Goal: Task Accomplishment & Management: Manage account settings

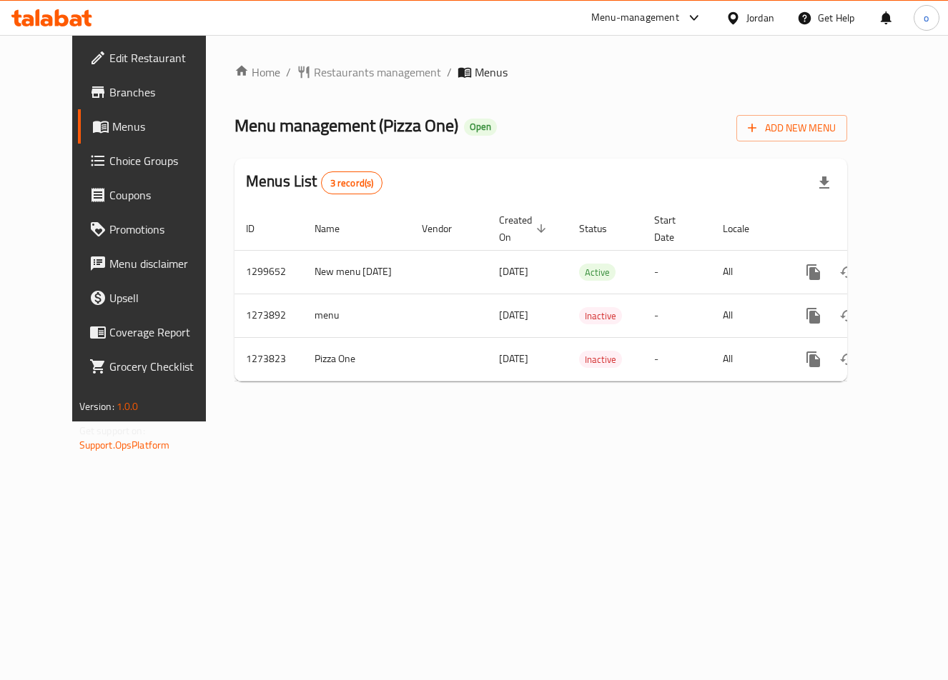
click at [109, 165] on span "Choice Groups" at bounding box center [163, 160] width 109 height 17
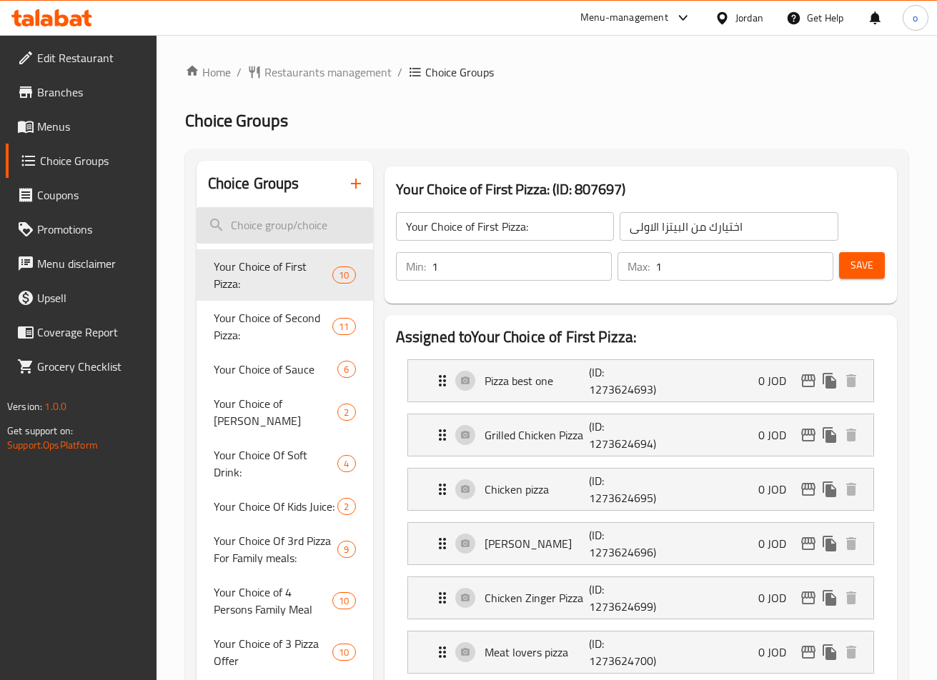
click at [264, 231] on input "search" at bounding box center [285, 225] width 177 height 36
paste input "Make It Large Stuffed Crust"
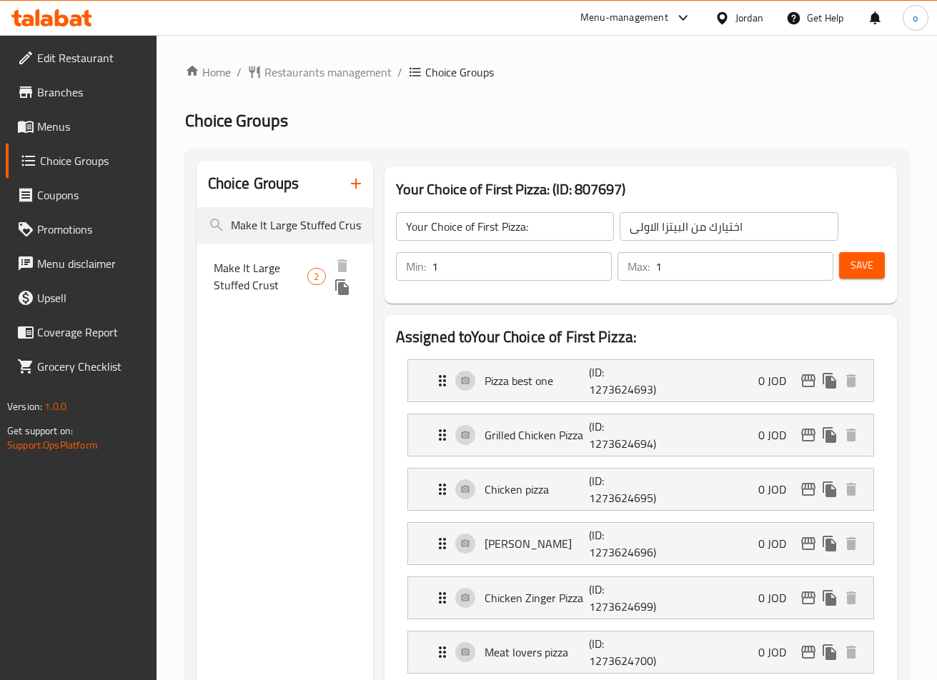
type input "Make It Large Stuffed Crust"
click at [264, 272] on span "Make It Large Stuffed Crust" at bounding box center [261, 276] width 94 height 34
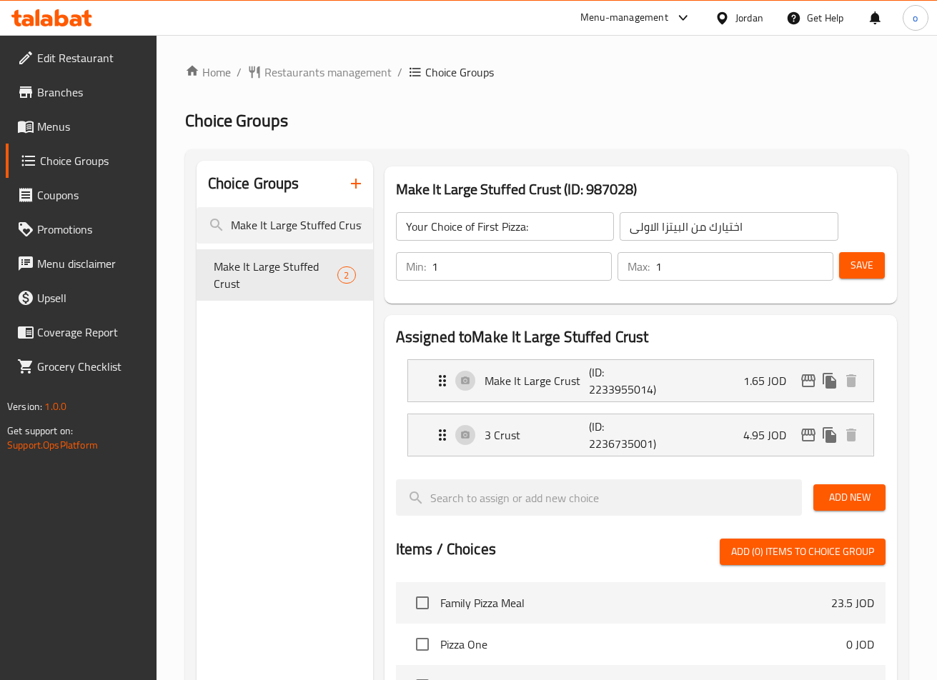
type input "Make It Large Stuffed Crust"
type input "اضافة اطراف محشوة جبنة كبير"
type input "0"
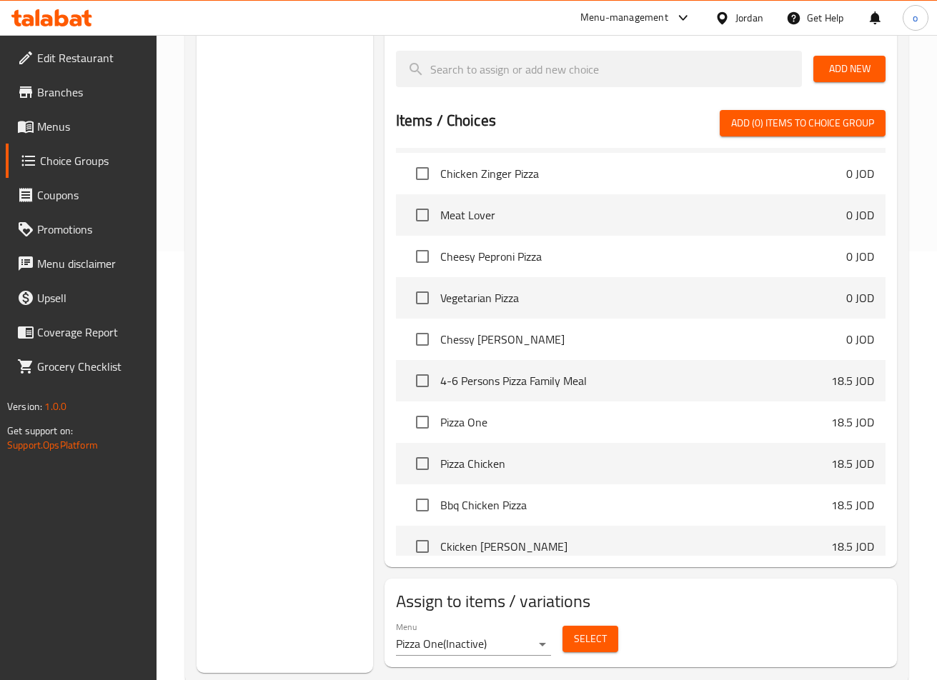
scroll to position [429, 0]
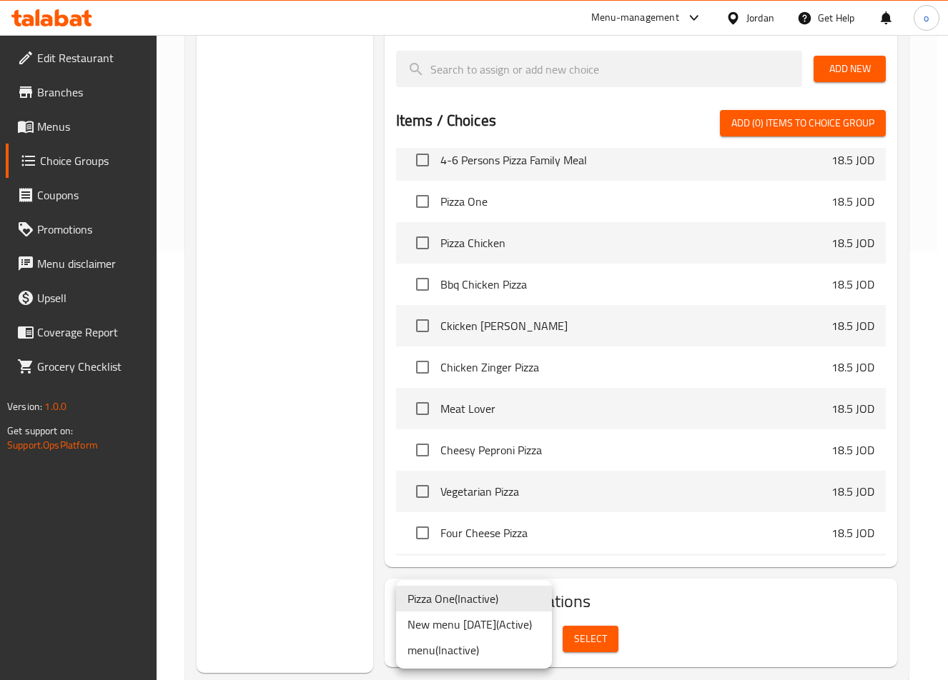
click at [518, 624] on li "New menu [DATE] ( Active )" at bounding box center [474, 625] width 156 height 26
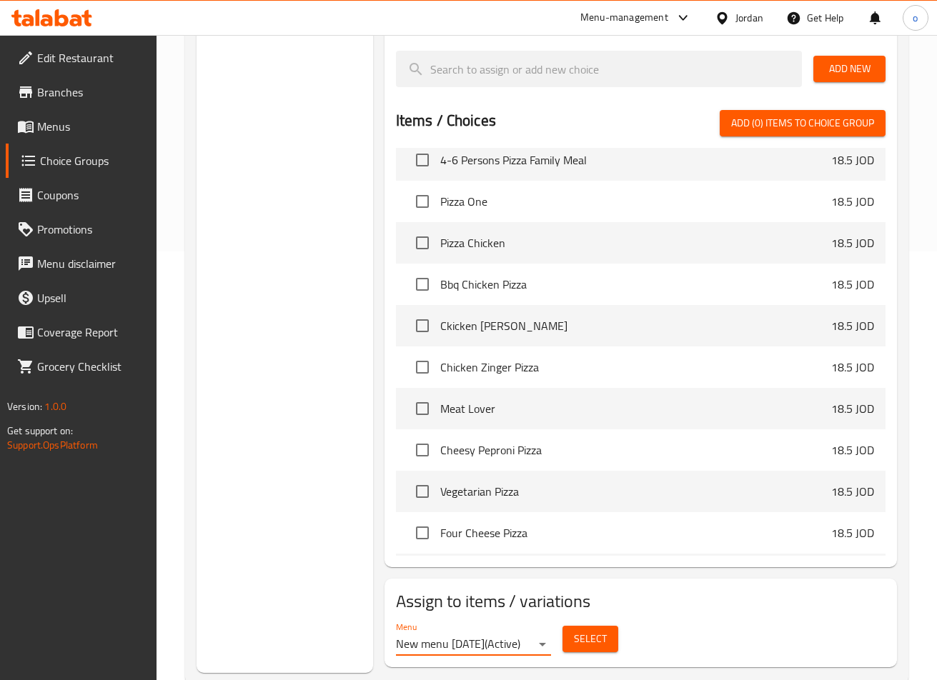
click at [588, 646] on span "Select" at bounding box center [590, 639] width 33 height 18
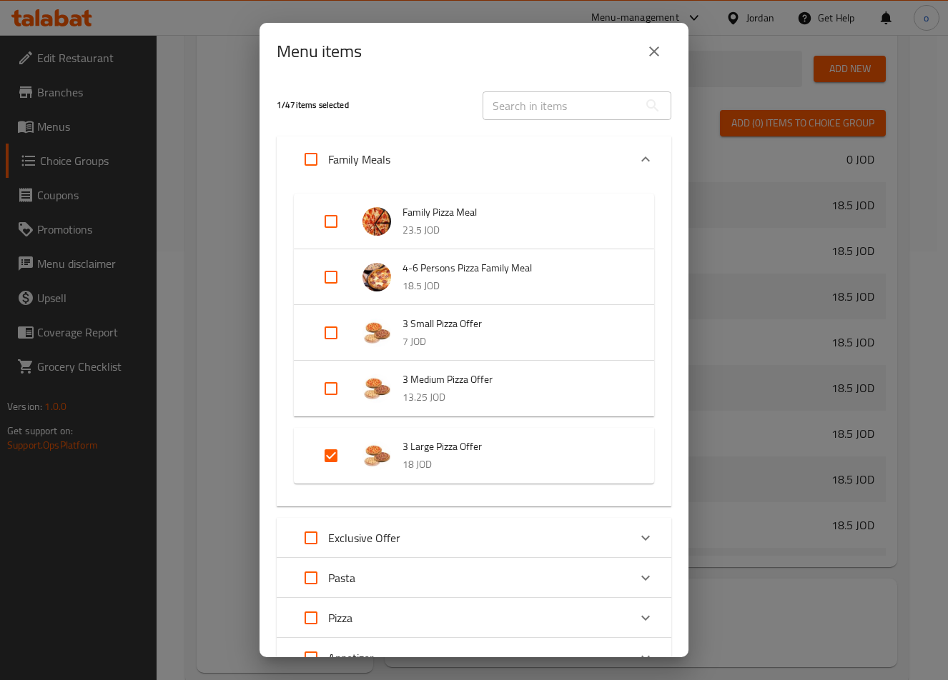
click at [745, 292] on div "Menu items 1 / 47 items selected ​ Family Meals Family Pizza Meal 23.5 JOD 4-6 …" at bounding box center [474, 340] width 948 height 680
click at [135, 241] on div "Menu items 1 / 47 items selected ​ Family Meals Family Pizza Meal 23.5 JOD 4-6 …" at bounding box center [474, 340] width 948 height 680
click at [655, 53] on icon "close" at bounding box center [654, 51] width 10 height 10
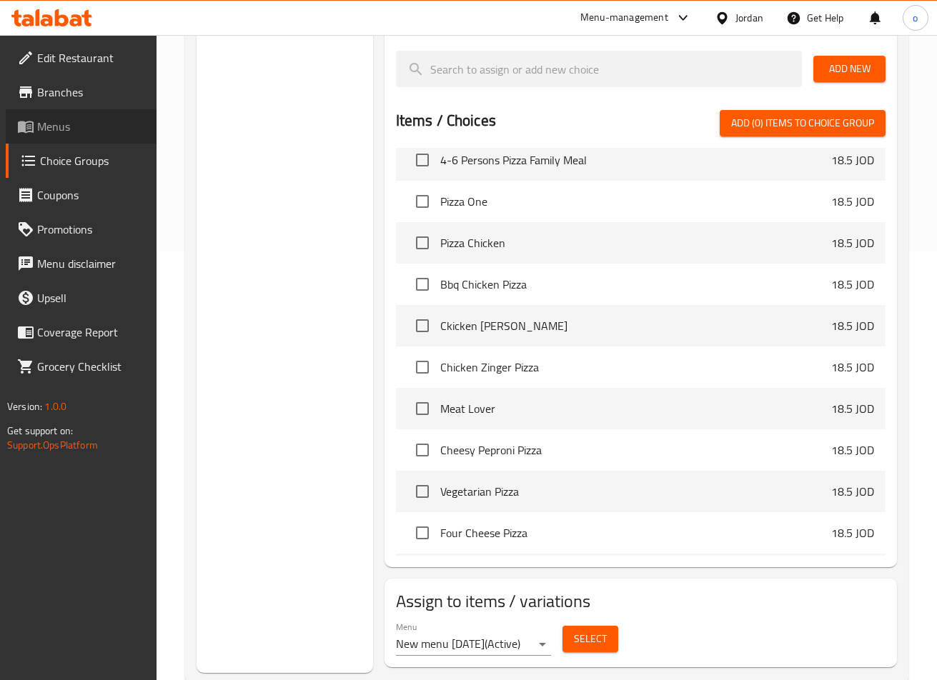
click at [64, 119] on span "Menus" at bounding box center [91, 126] width 108 height 17
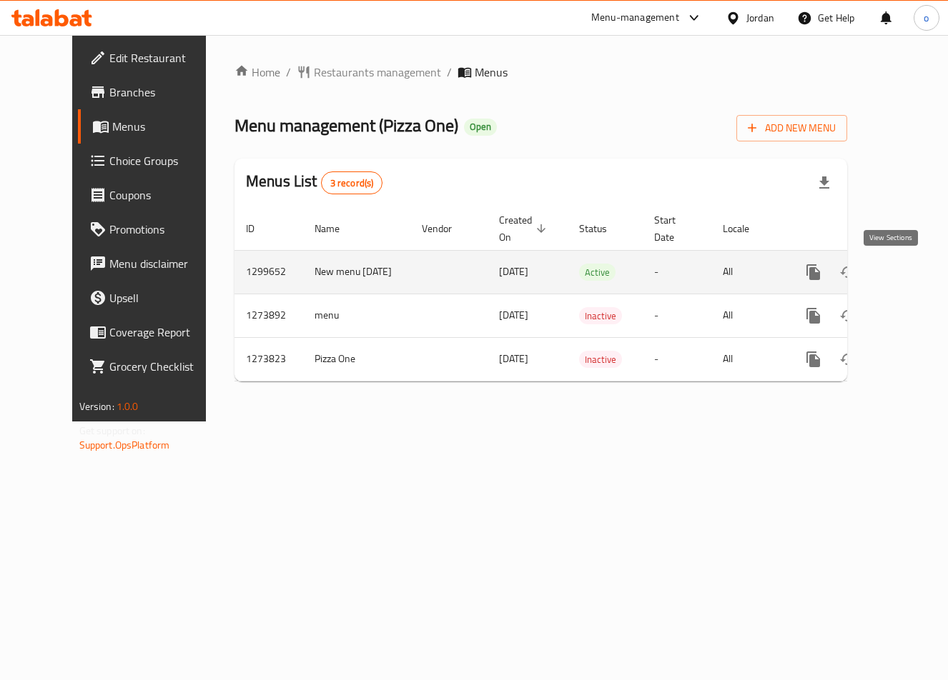
click at [899, 279] on link "enhanced table" at bounding box center [916, 272] width 34 height 34
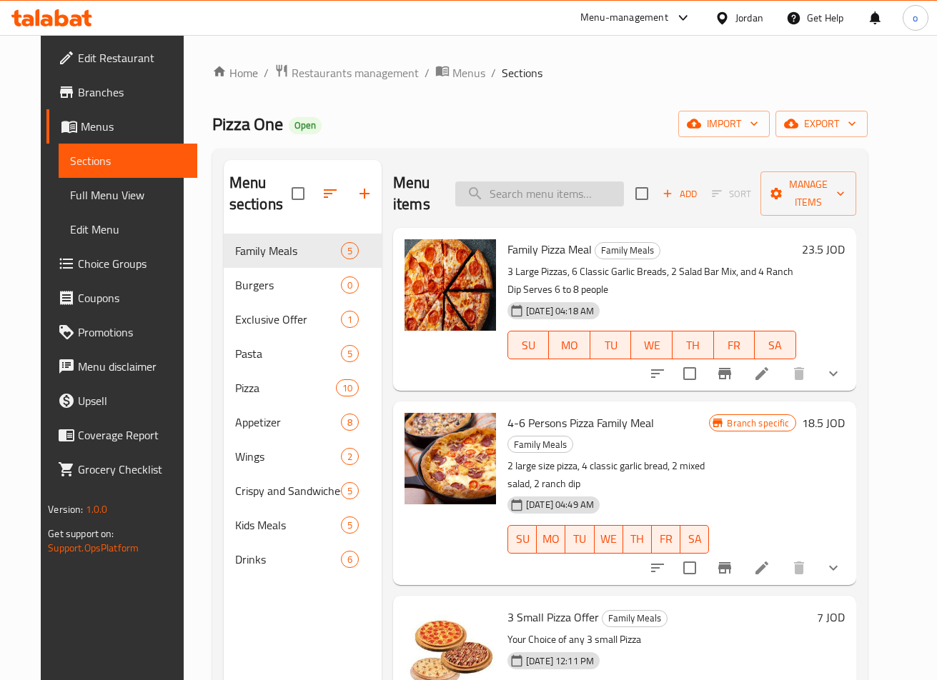
click at [553, 186] on input "search" at bounding box center [539, 194] width 169 height 25
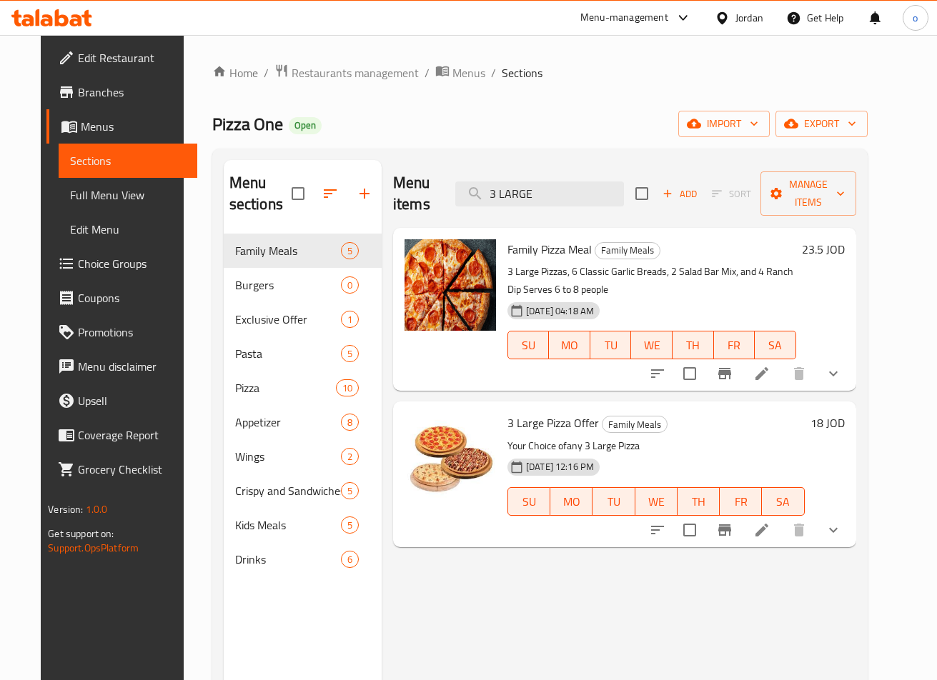
type input "3 LARGE"
click at [770, 535] on icon at bounding box center [761, 530] width 17 height 17
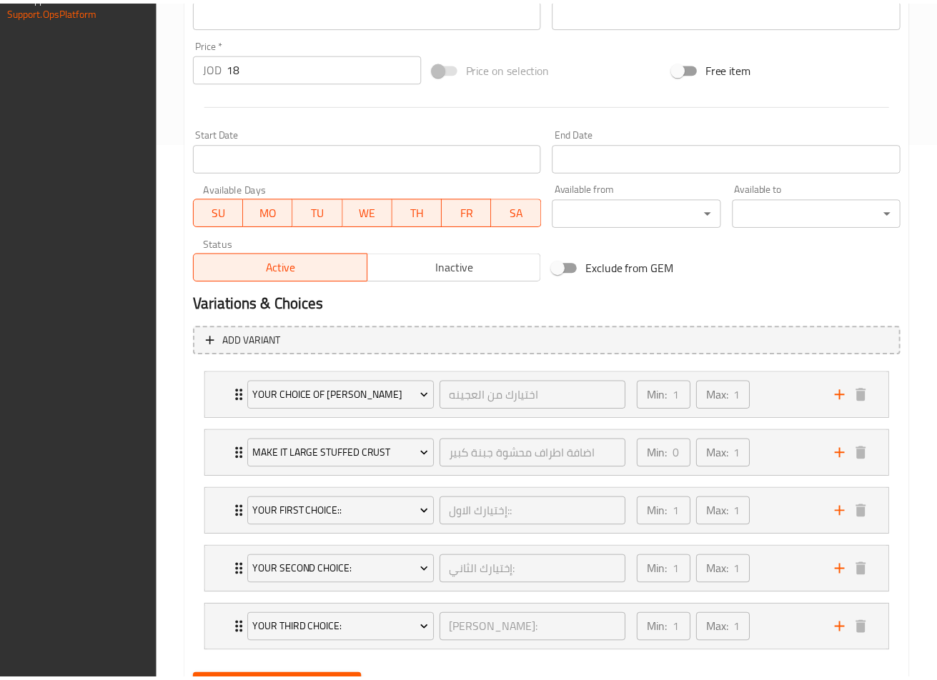
scroll to position [608, 0]
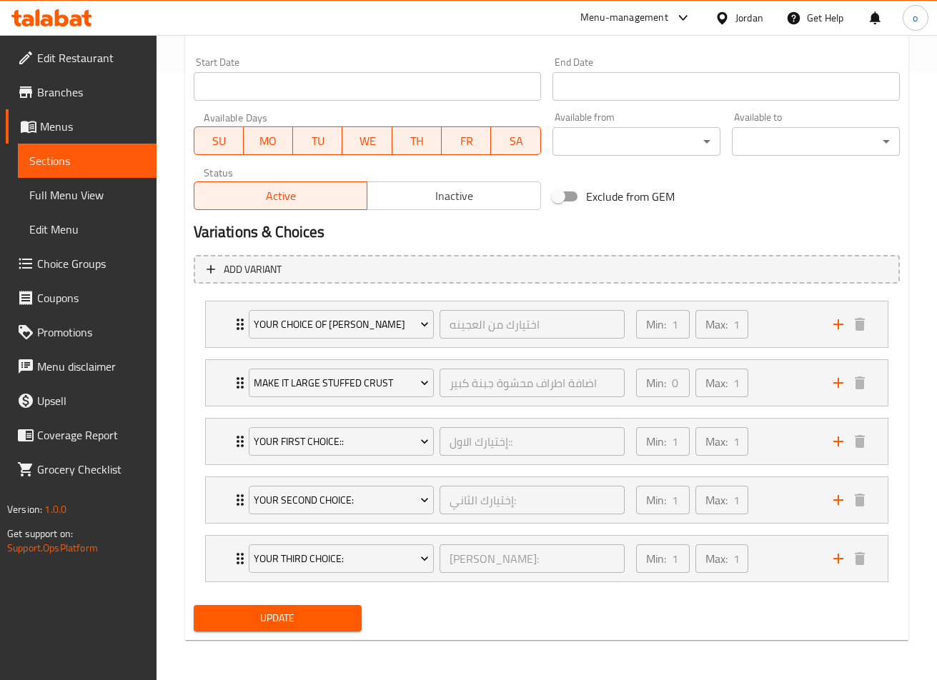
click at [544, 628] on div "Update" at bounding box center [546, 619] width 717 height 38
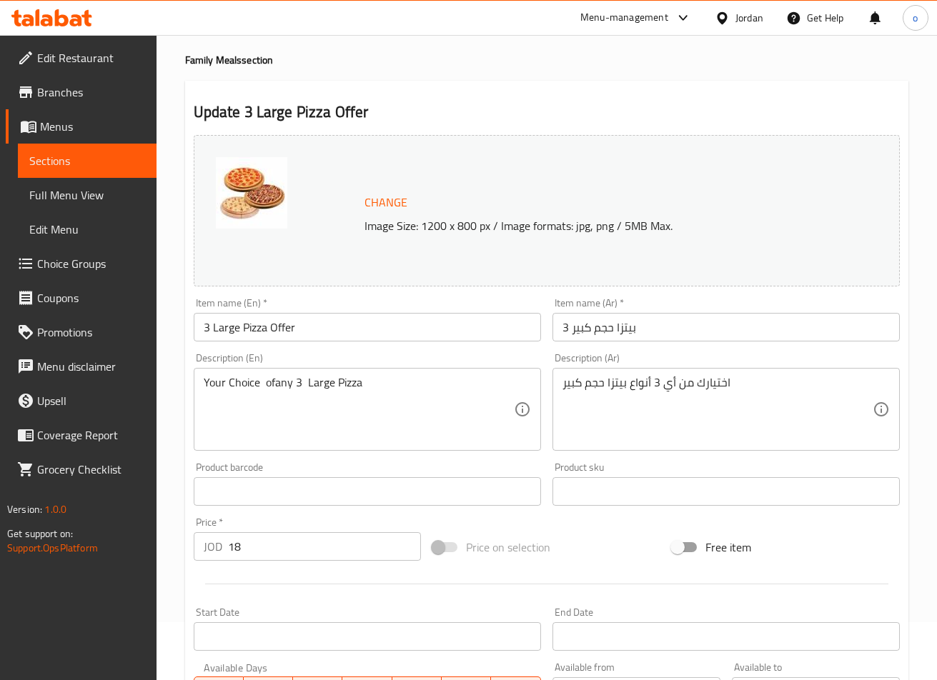
scroll to position [0, 0]
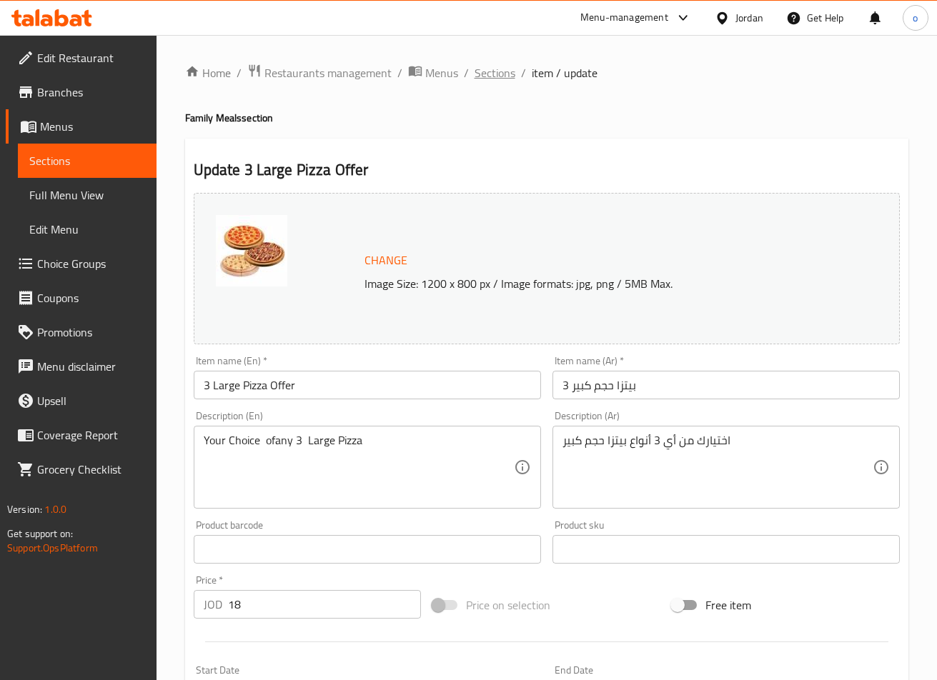
click at [488, 80] on span "Sections" at bounding box center [495, 72] width 41 height 17
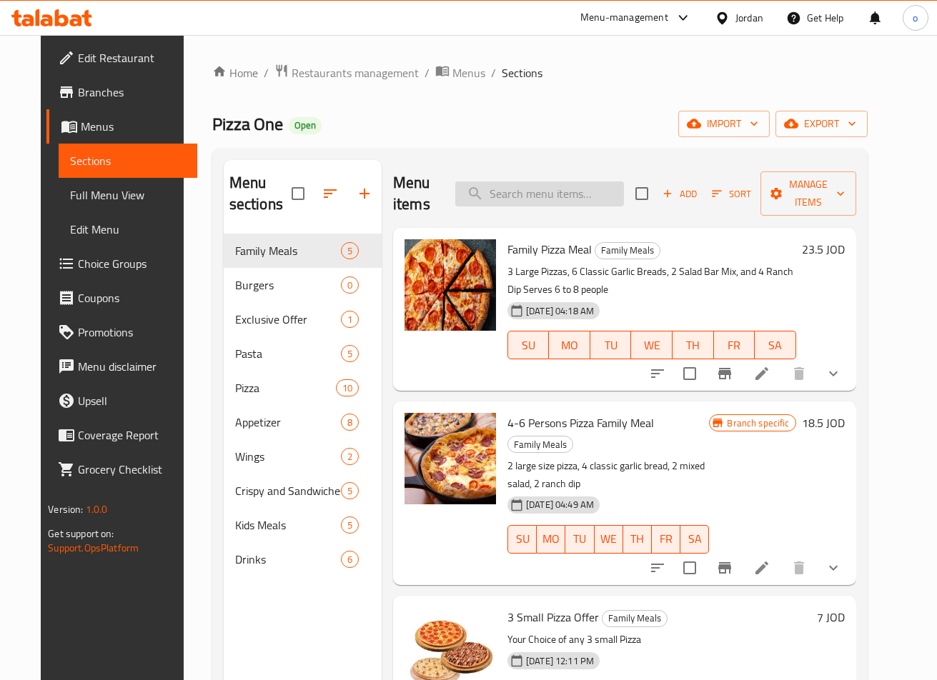
click at [534, 193] on input "search" at bounding box center [539, 194] width 169 height 25
click at [549, 187] on input "search" at bounding box center [539, 194] width 169 height 25
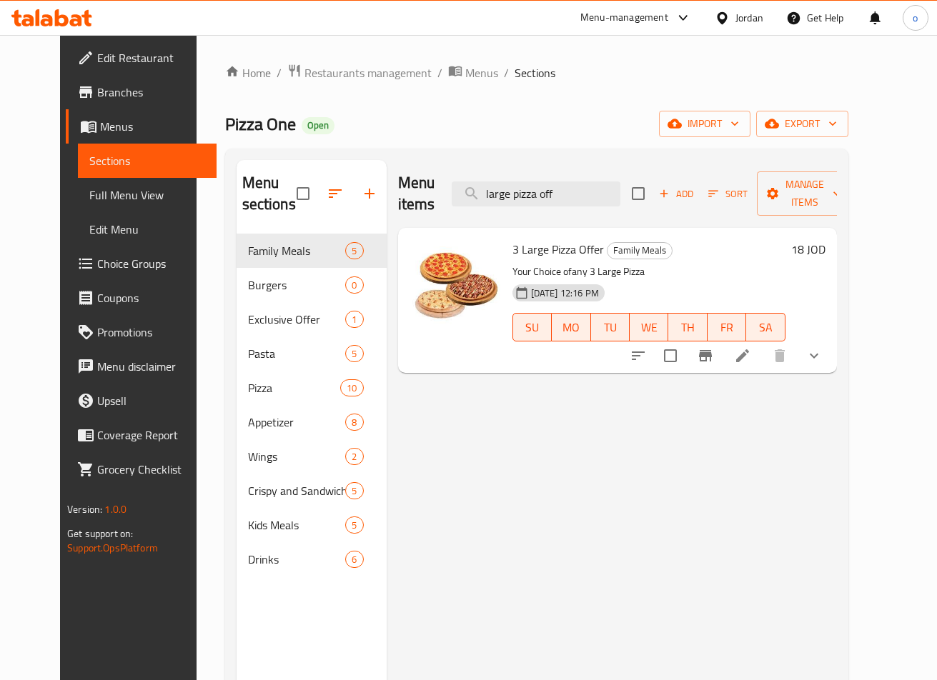
type input "large pizza off"
click at [751, 351] on icon at bounding box center [742, 355] width 17 height 17
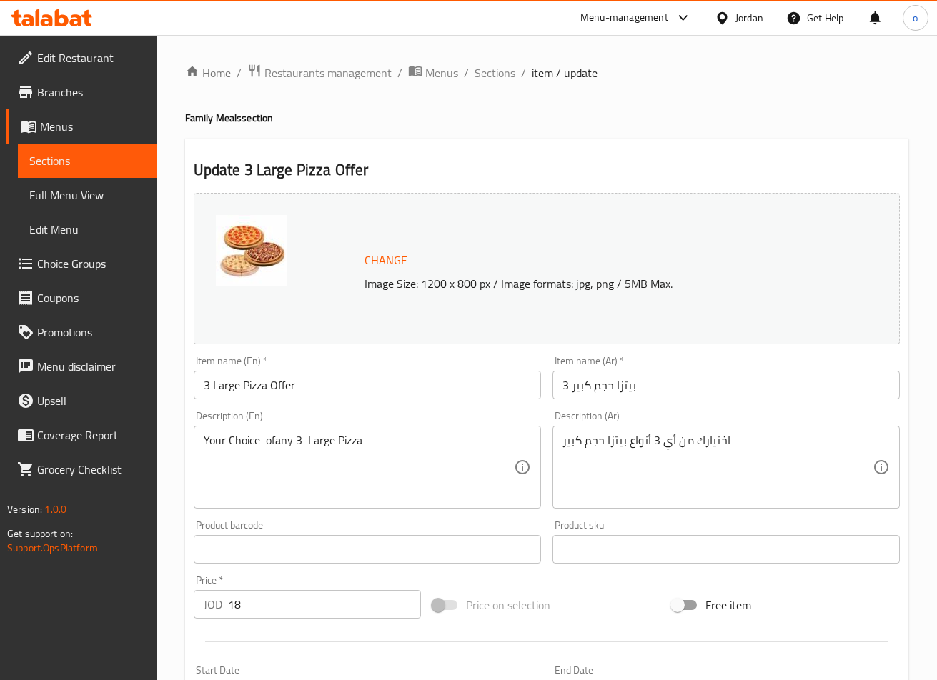
click at [421, 250] on div "Change Image Size: 1200 x 800 px / Image formats: jpg, png / 5MB Max." at bounding box center [607, 269] width 497 height 46
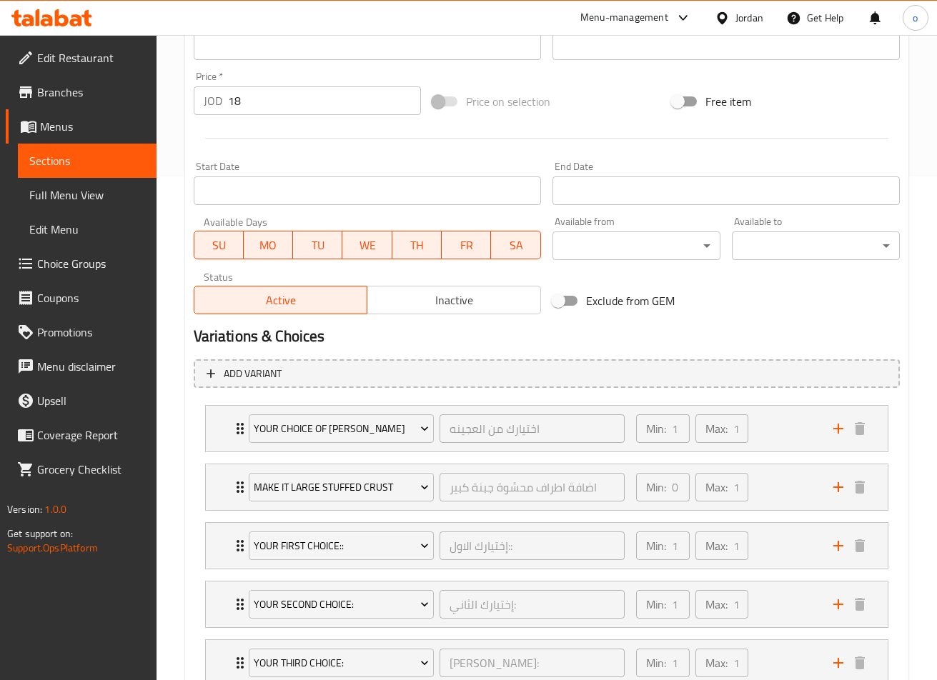
scroll to position [608, 0]
